Goal: Task Accomplishment & Management: Use online tool/utility

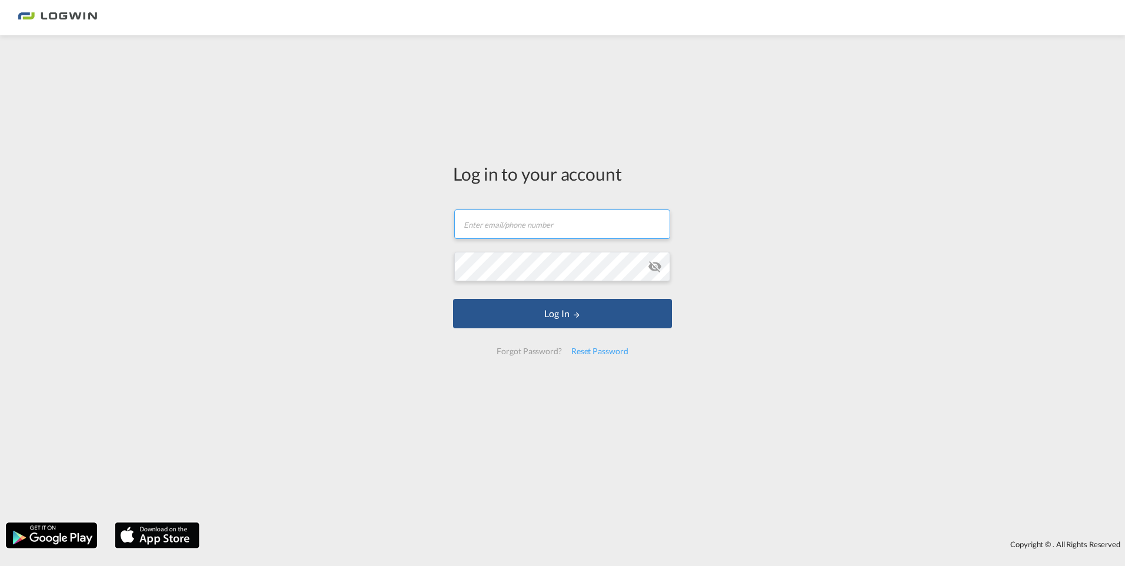
click at [523, 232] on input "text" at bounding box center [562, 223] width 216 height 29
type input "[PERSON_NAME][EMAIL_ADDRESS][DOMAIN_NAME]"
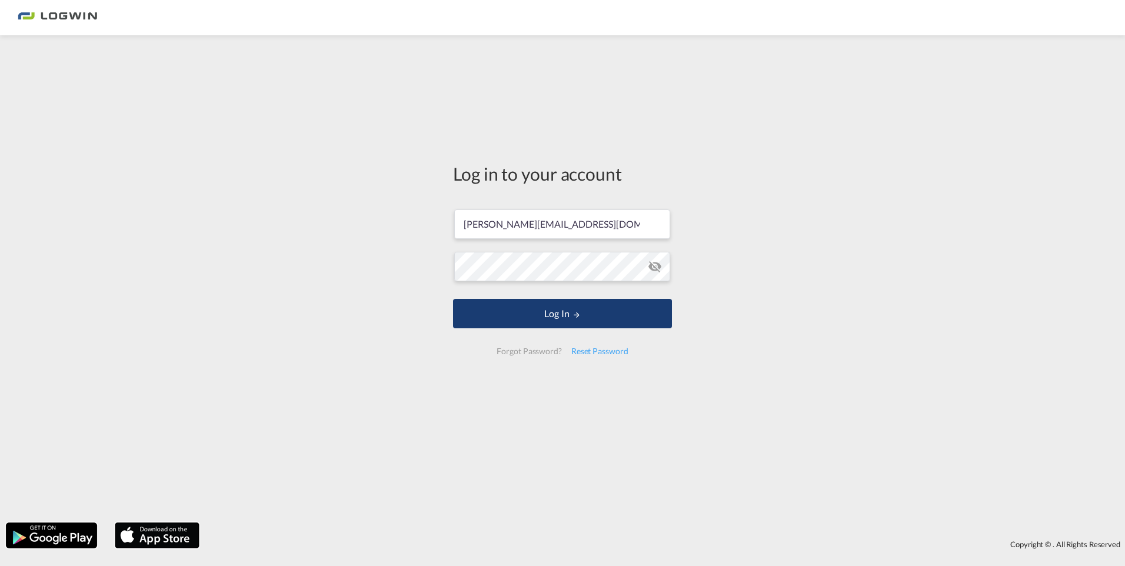
click at [557, 316] on button "Log In" at bounding box center [562, 313] width 219 height 29
